Goal: Information Seeking & Learning: Learn about a topic

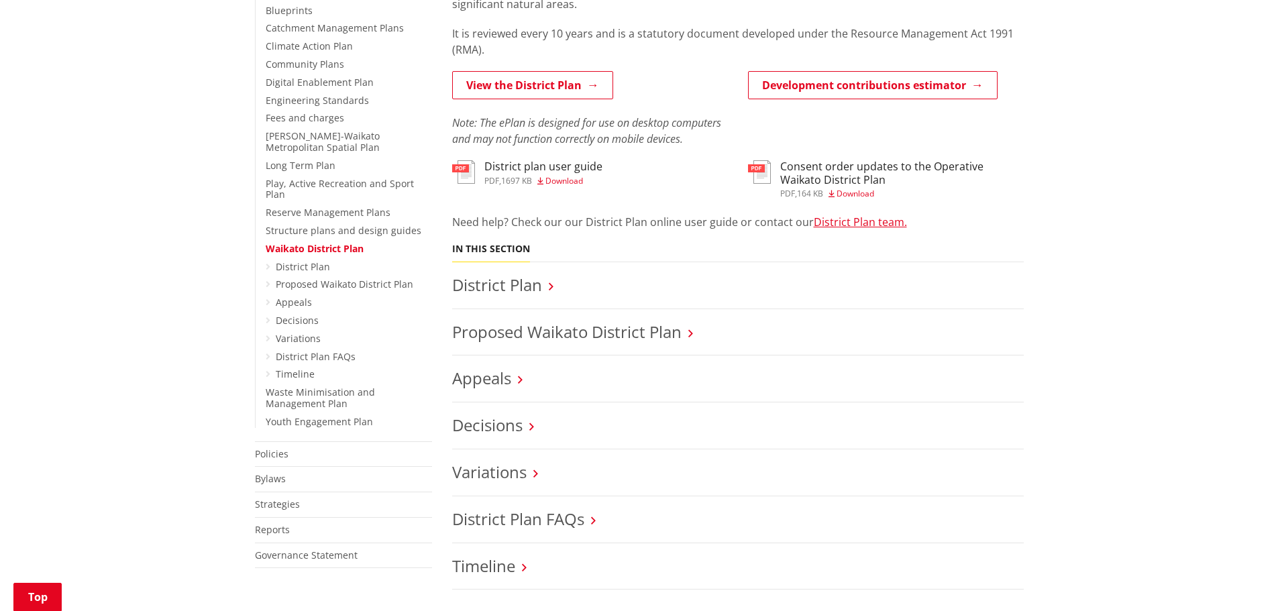
scroll to position [355, 0]
click at [303, 329] on link "Variations" at bounding box center [298, 335] width 45 height 13
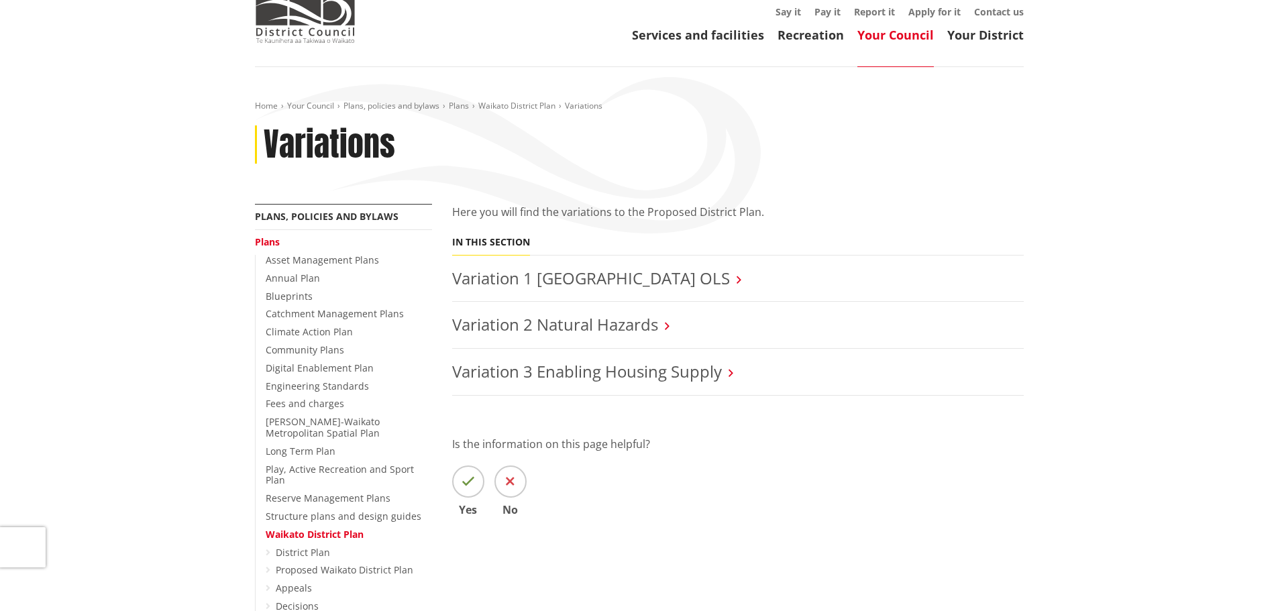
scroll to position [134, 0]
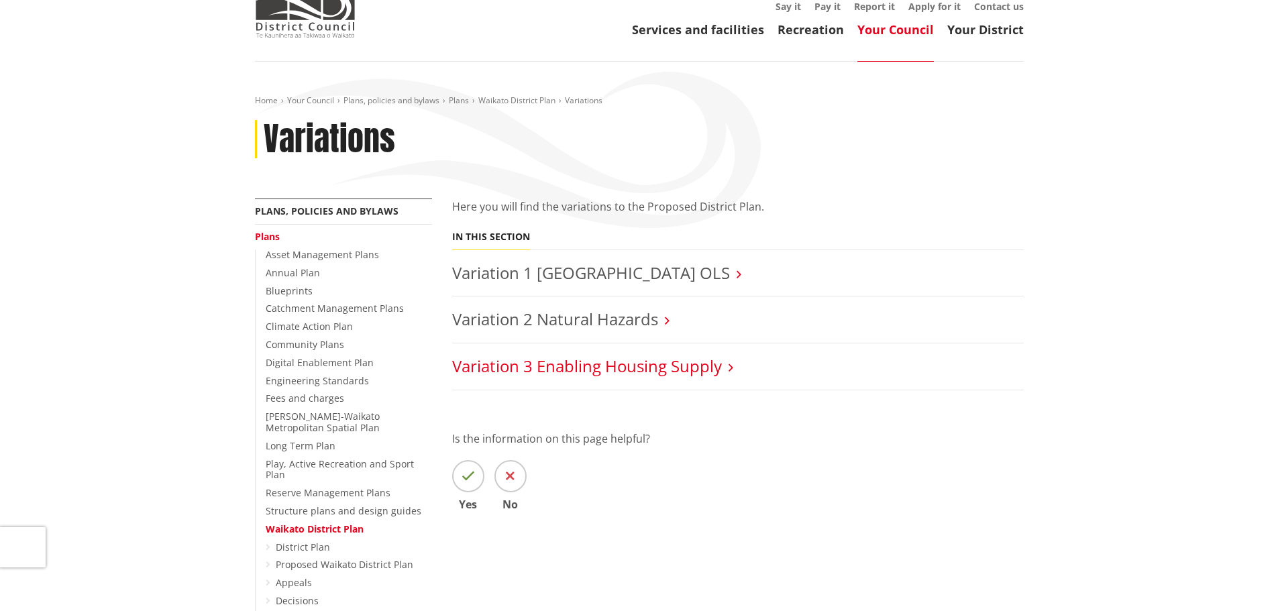
click at [664, 355] on link "Variation 3 Enabling Housing Supply" at bounding box center [587, 366] width 270 height 22
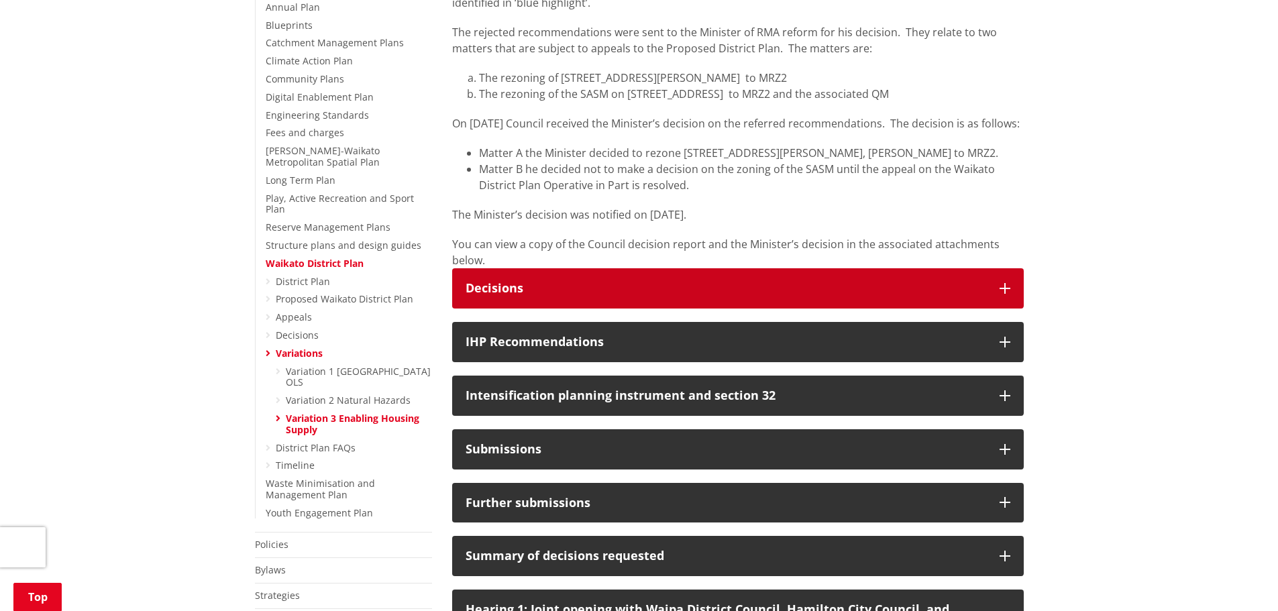
scroll to position [402, 0]
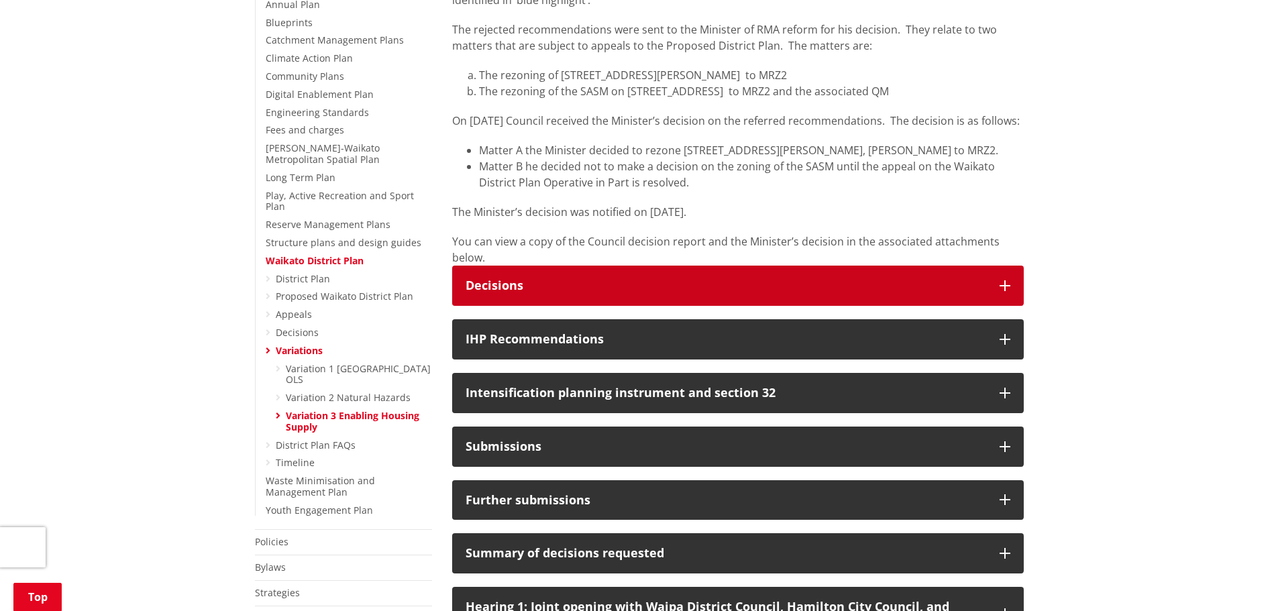
click at [1006, 280] on icon "button" at bounding box center [1004, 285] width 11 height 11
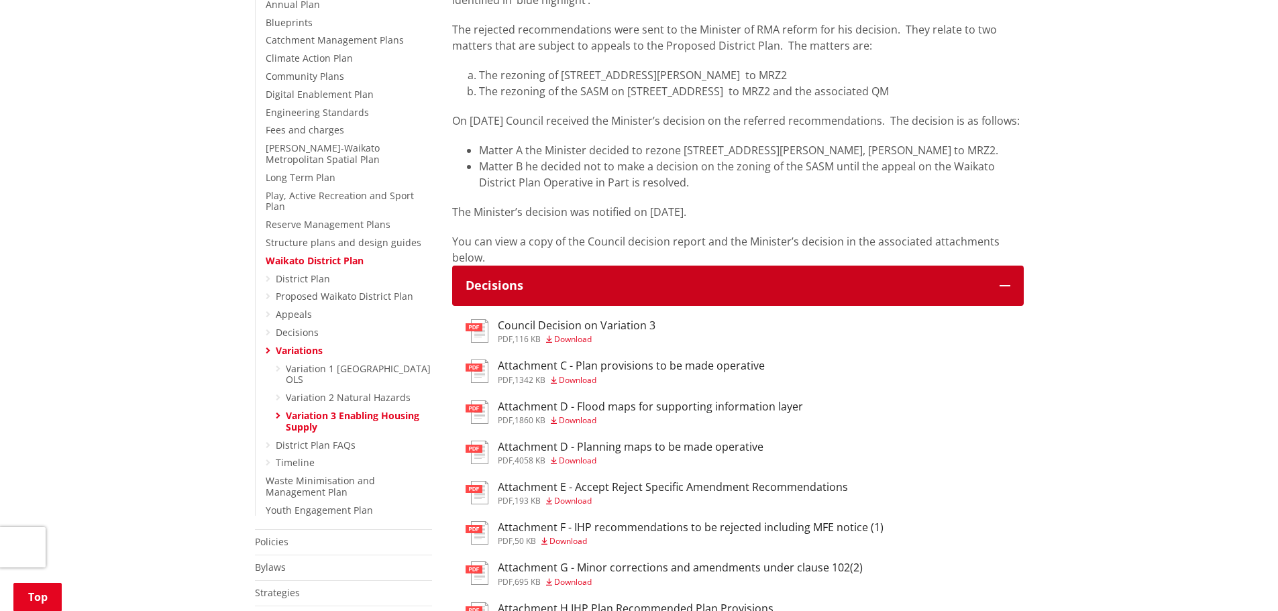
click at [1006, 280] on icon "button" at bounding box center [1004, 285] width 11 height 11
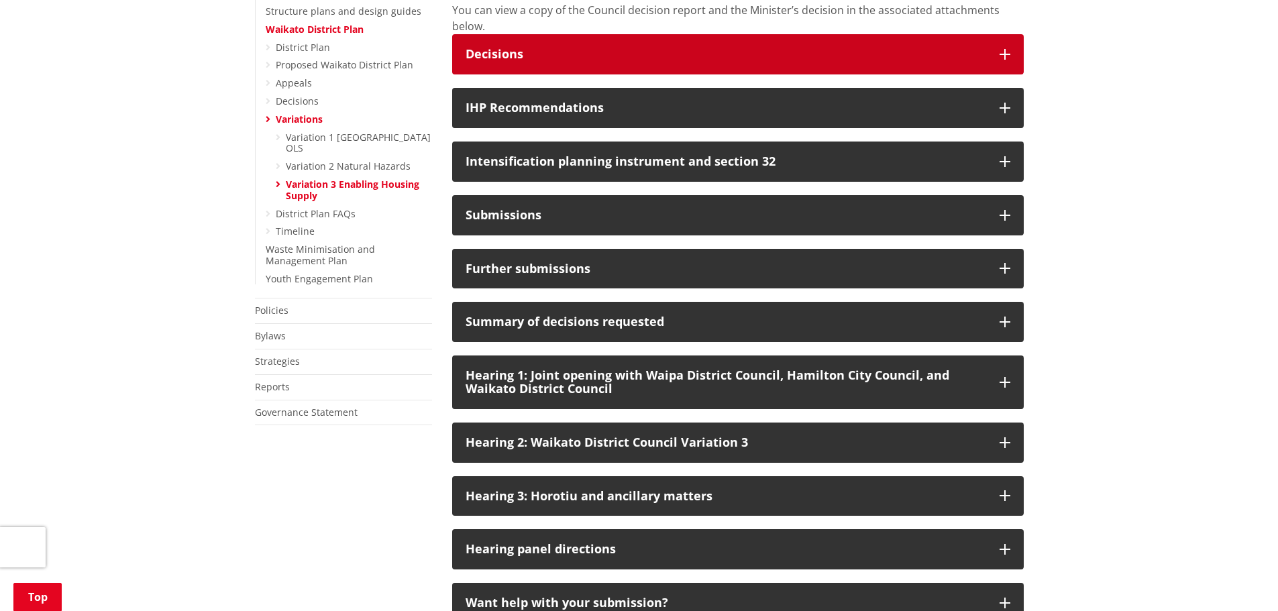
scroll to position [604, 0]
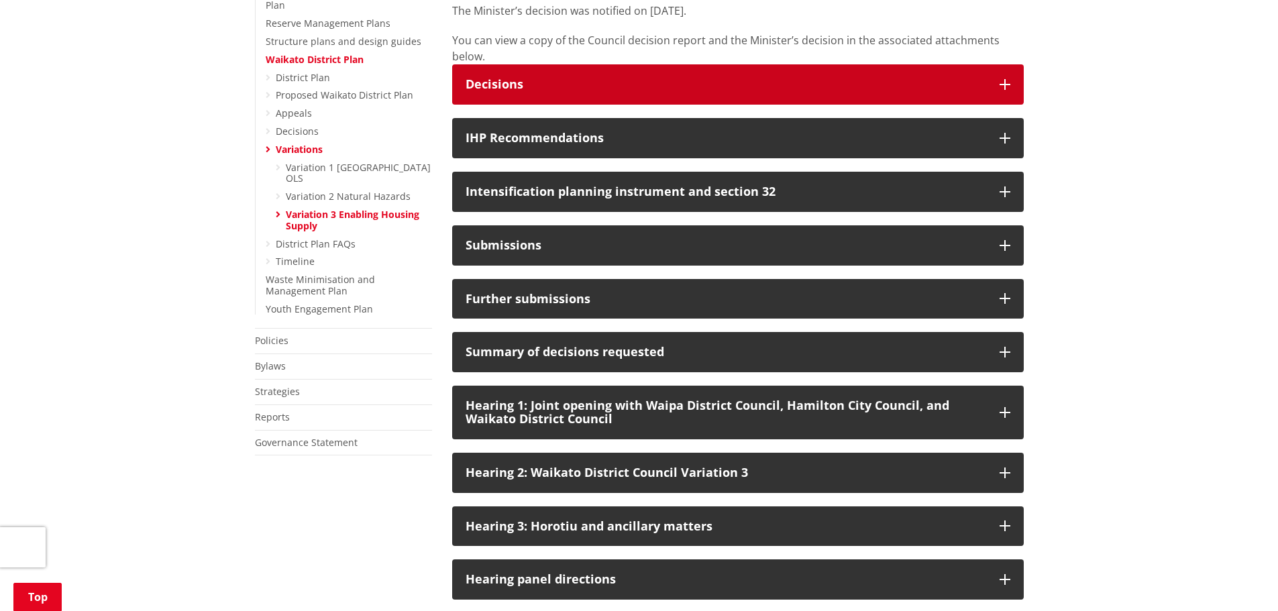
click at [1001, 79] on icon "button" at bounding box center [1004, 84] width 11 height 11
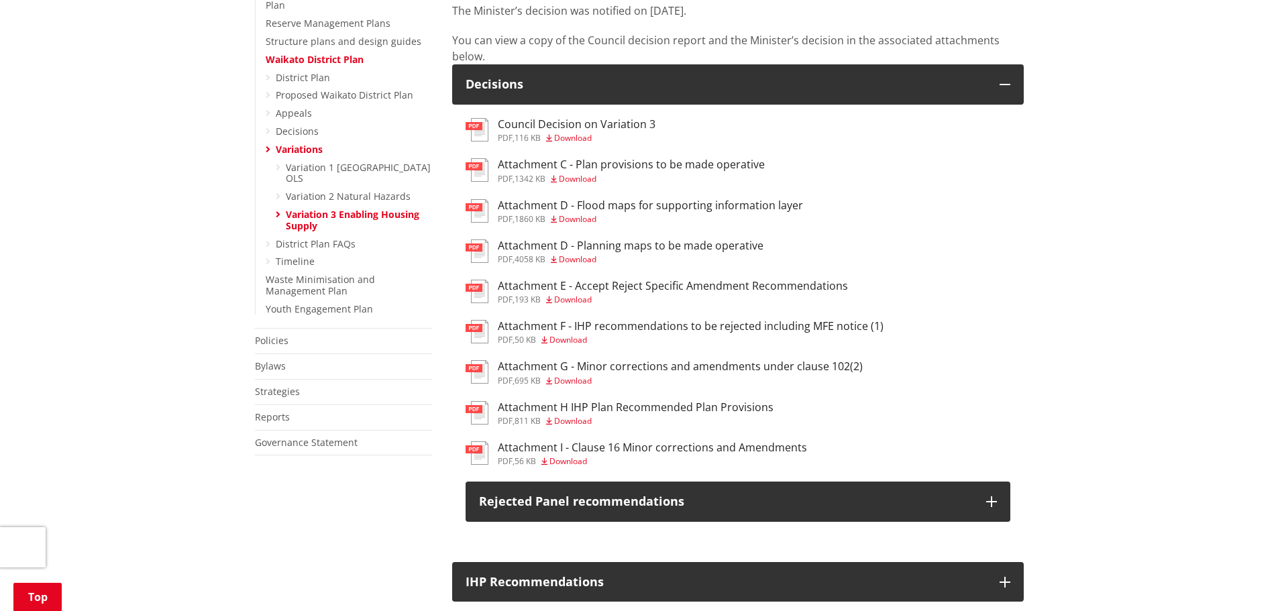
click at [700, 158] on h3 "Attachment C - Plan provisions to be made operative" at bounding box center [631, 164] width 267 height 13
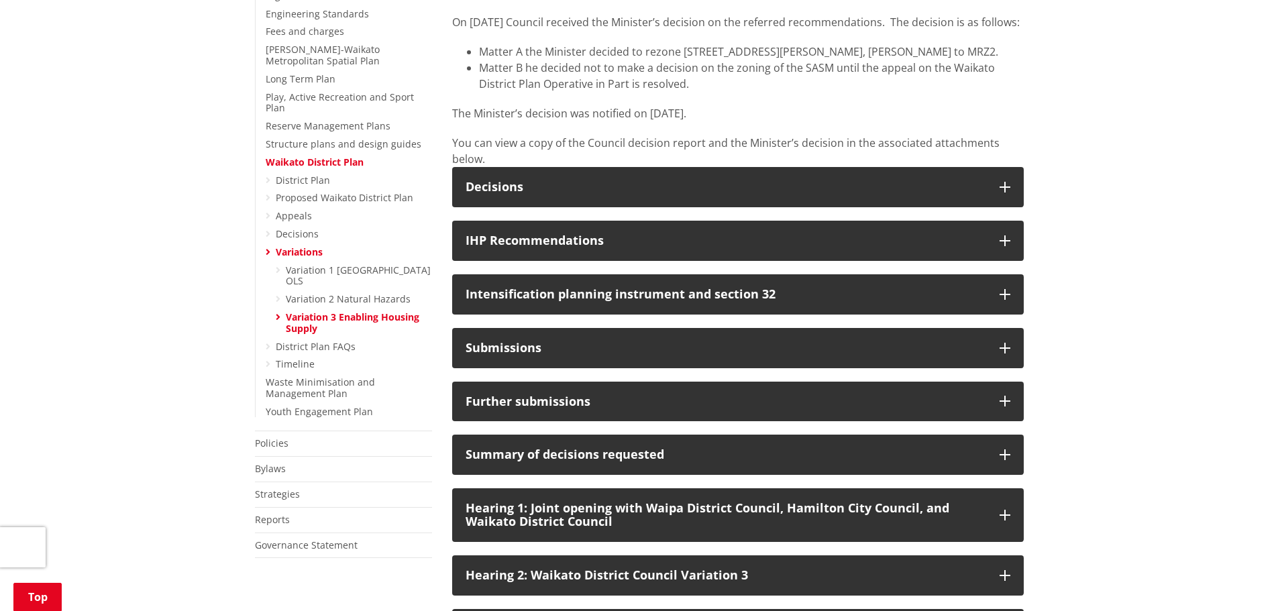
scroll to position [469, 0]
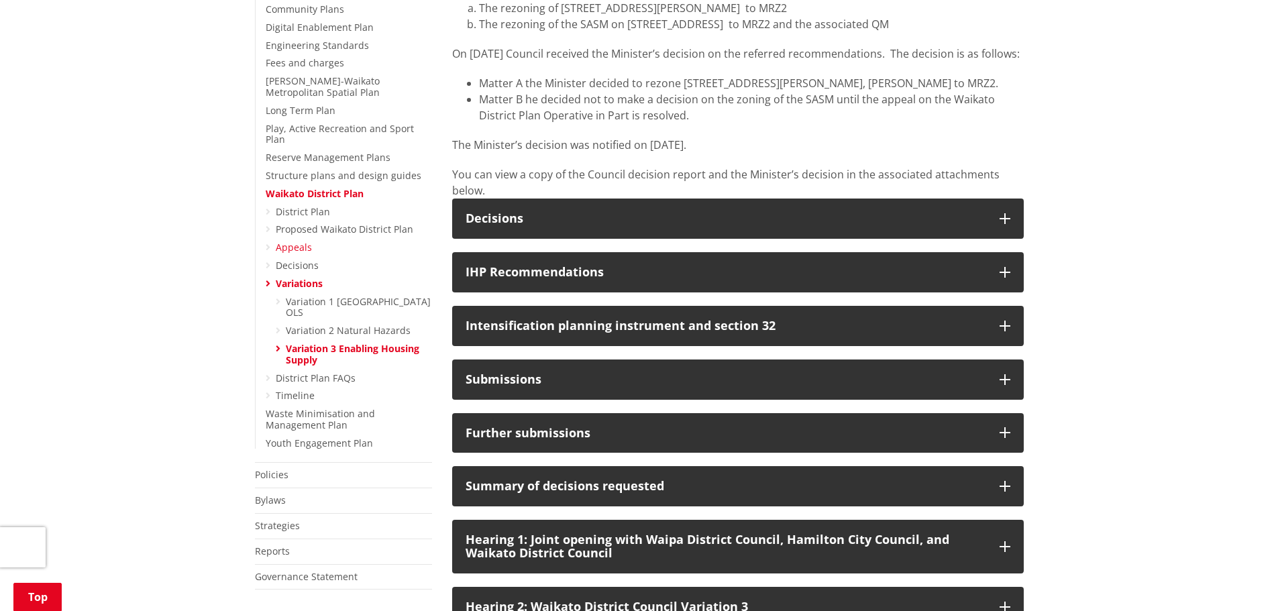
click at [288, 241] on link "Appeals" at bounding box center [294, 247] width 36 height 13
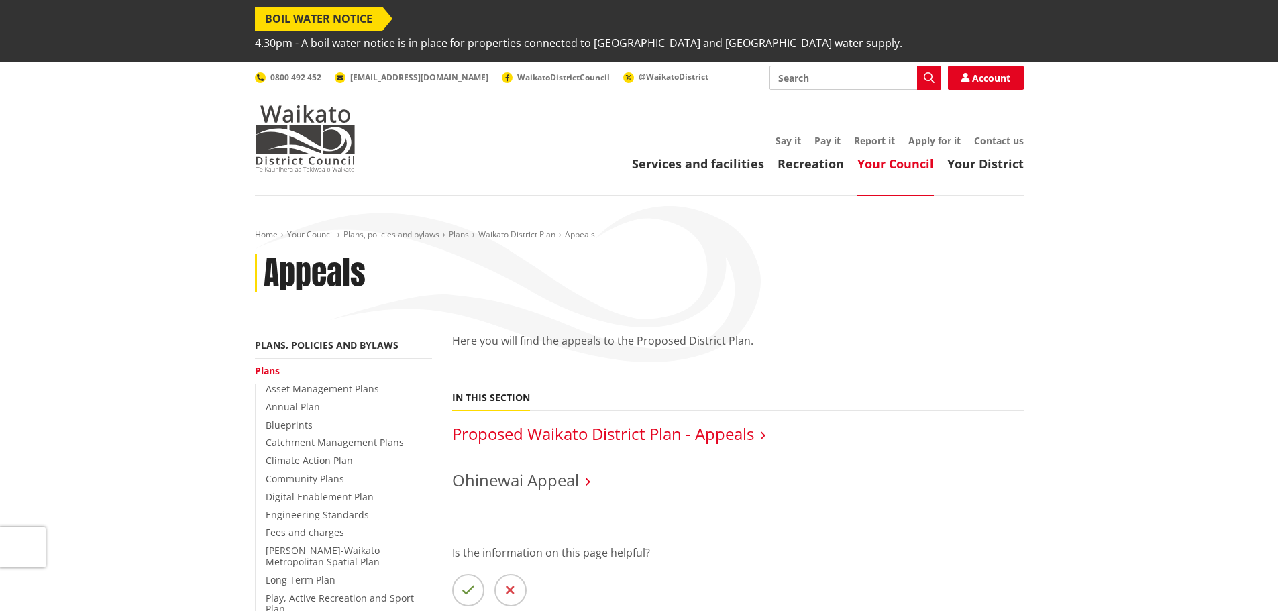
click at [585, 423] on link "Proposed Waikato District Plan - Appeals" at bounding box center [603, 434] width 302 height 22
click at [687, 423] on link "Proposed Waikato District Plan - Appeals" at bounding box center [603, 434] width 302 height 22
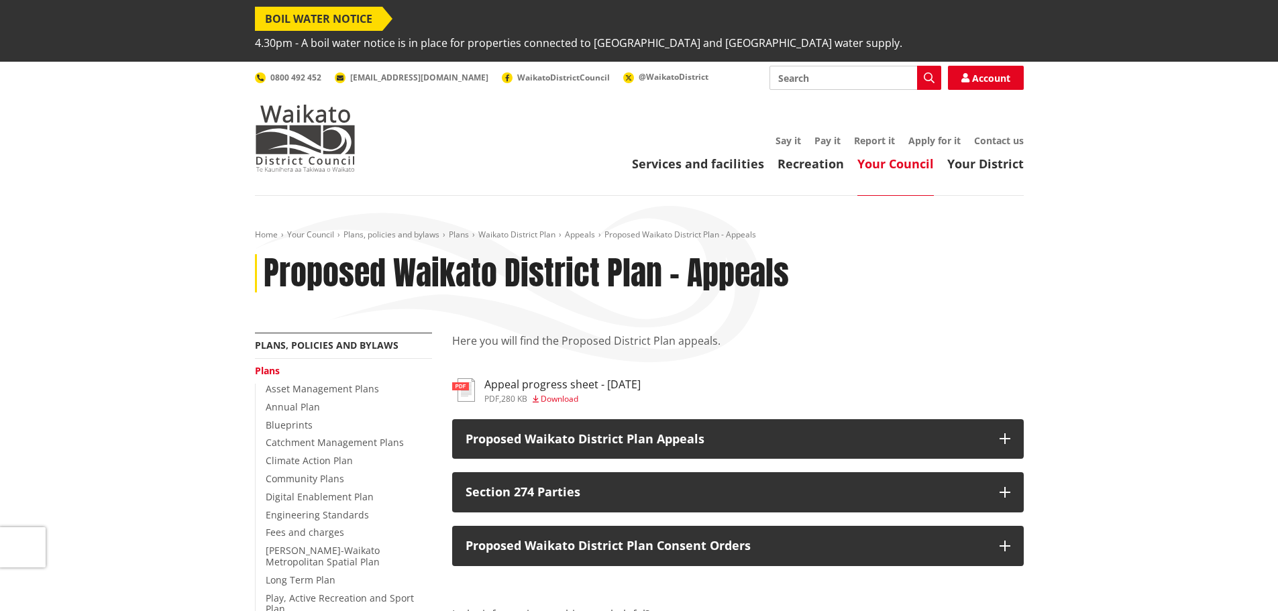
click at [567, 378] on h3 "Appeal progress sheet - [DATE]" at bounding box center [562, 384] width 156 height 13
